Goal: Task Accomplishment & Management: Use online tool/utility

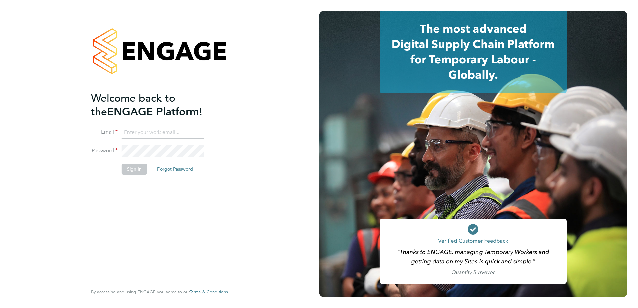
type input "jason.kite@vistry.co.uk"
click at [133, 170] on button "Sign In" at bounding box center [134, 169] width 25 height 11
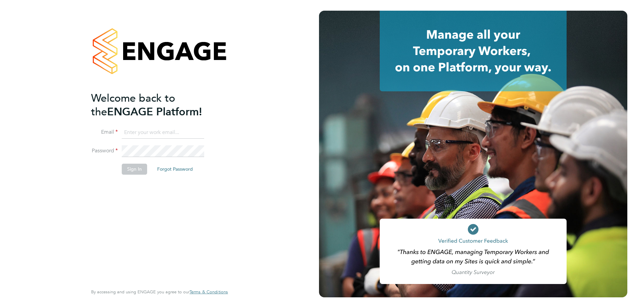
type input "jason.kite@vistry.co.uk"
click at [137, 168] on button "Sign In" at bounding box center [134, 169] width 25 height 11
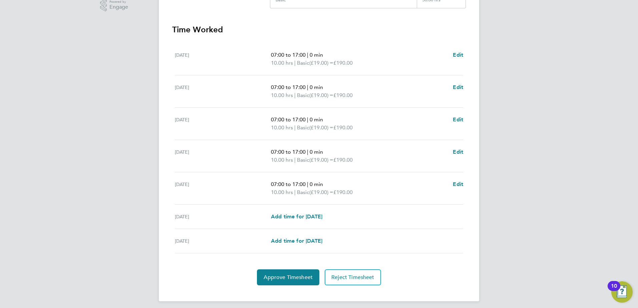
scroll to position [179, 0]
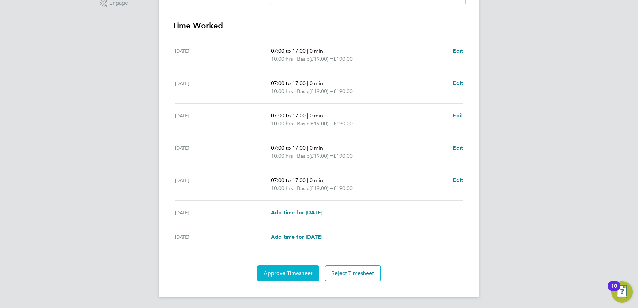
click at [283, 271] on span "Approve Timesheet" at bounding box center [288, 273] width 49 height 7
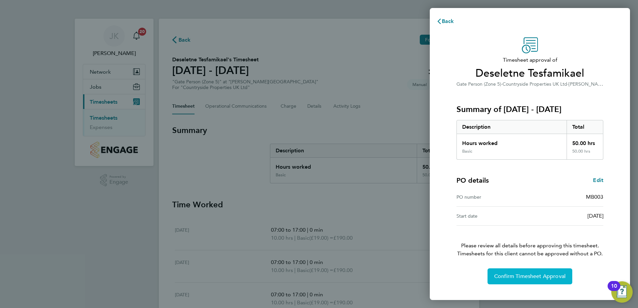
click at [515, 278] on span "Confirm Timesheet Approval" at bounding box center [529, 276] width 71 height 7
